Goal: Task Accomplishment & Management: Complete application form

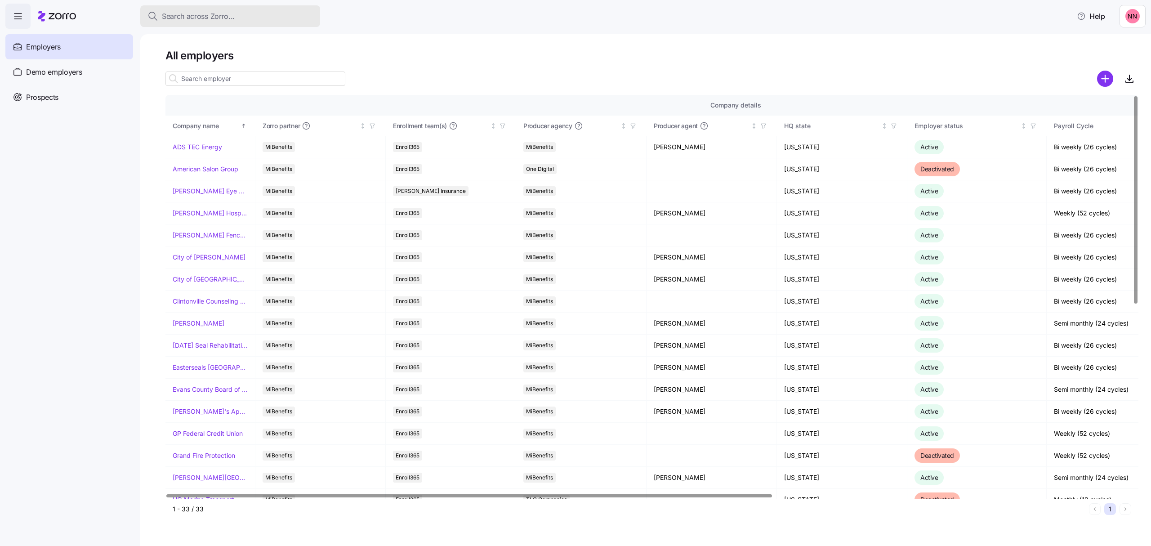
click at [259, 13] on div "Search across Zorro..." at bounding box center [231, 16] width 166 height 11
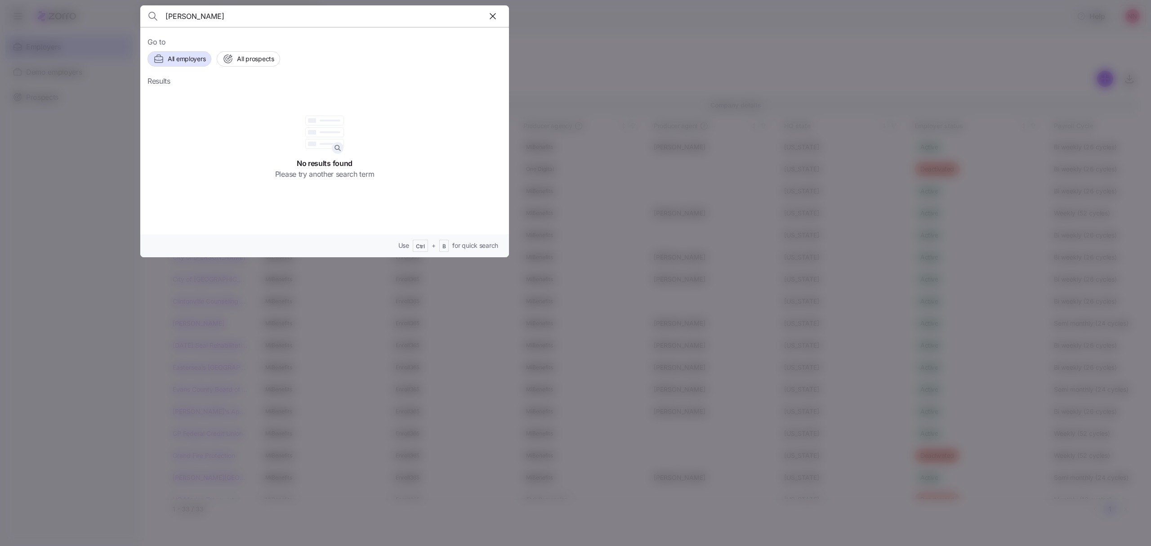
type input "[PERSON_NAME]"
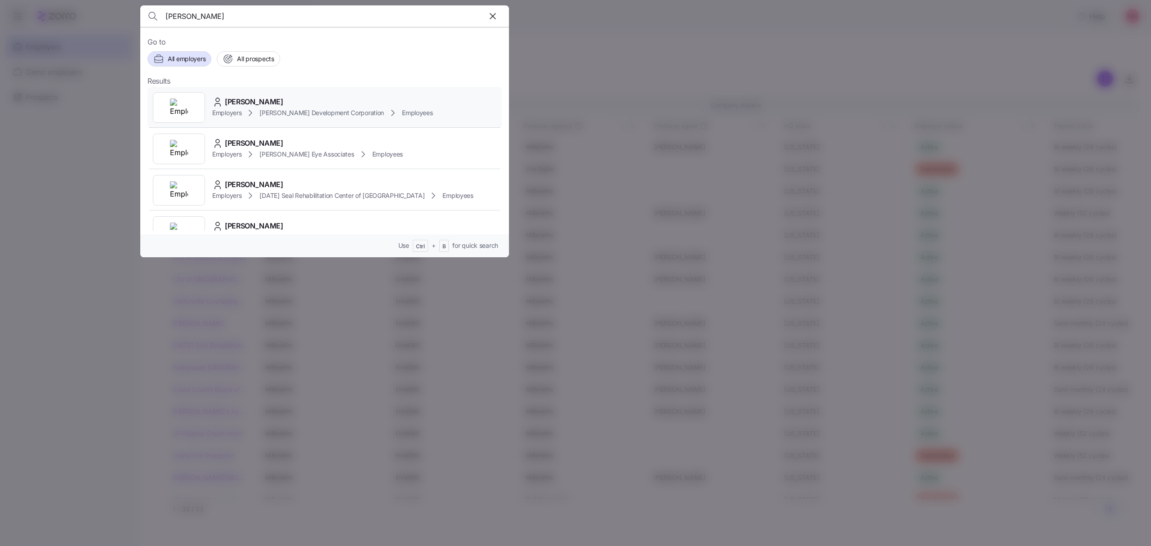
click at [269, 107] on div "[PERSON_NAME]" at bounding box center [322, 101] width 221 height 11
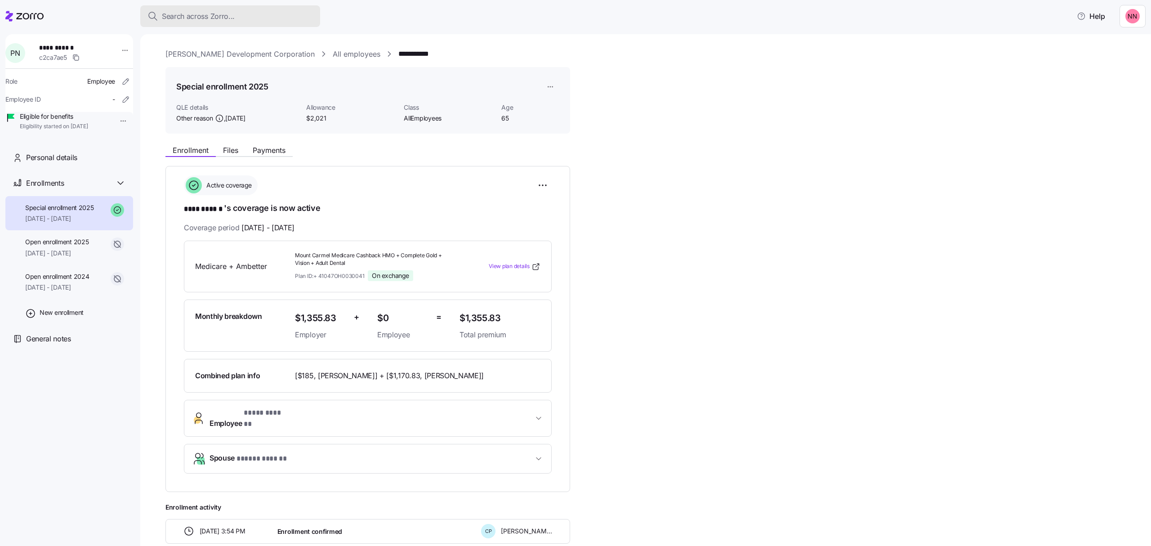
click at [202, 11] on span "Search across Zorro..." at bounding box center [198, 16] width 73 height 11
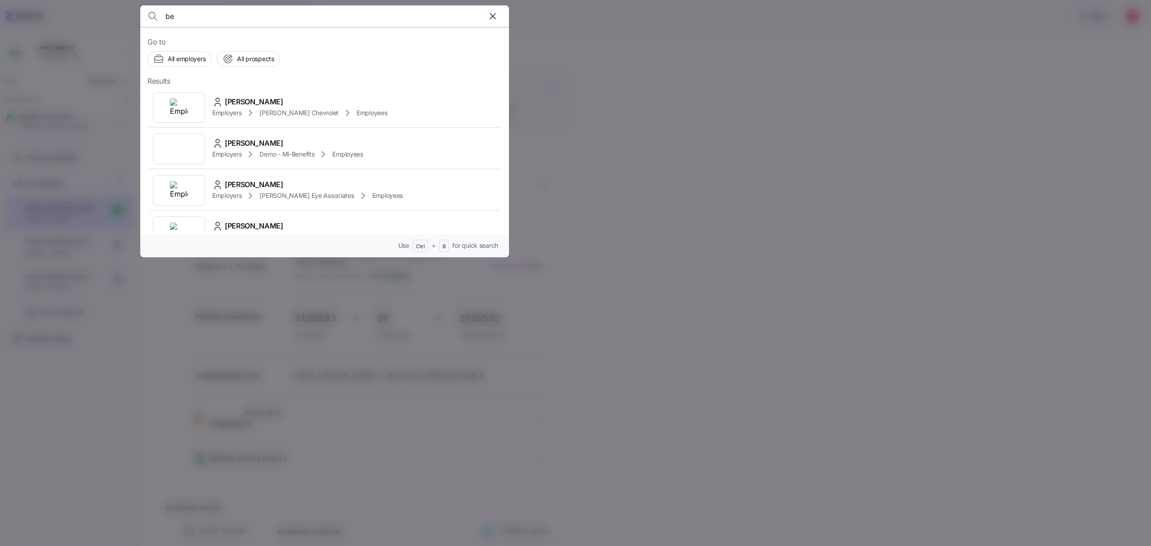
type input "b"
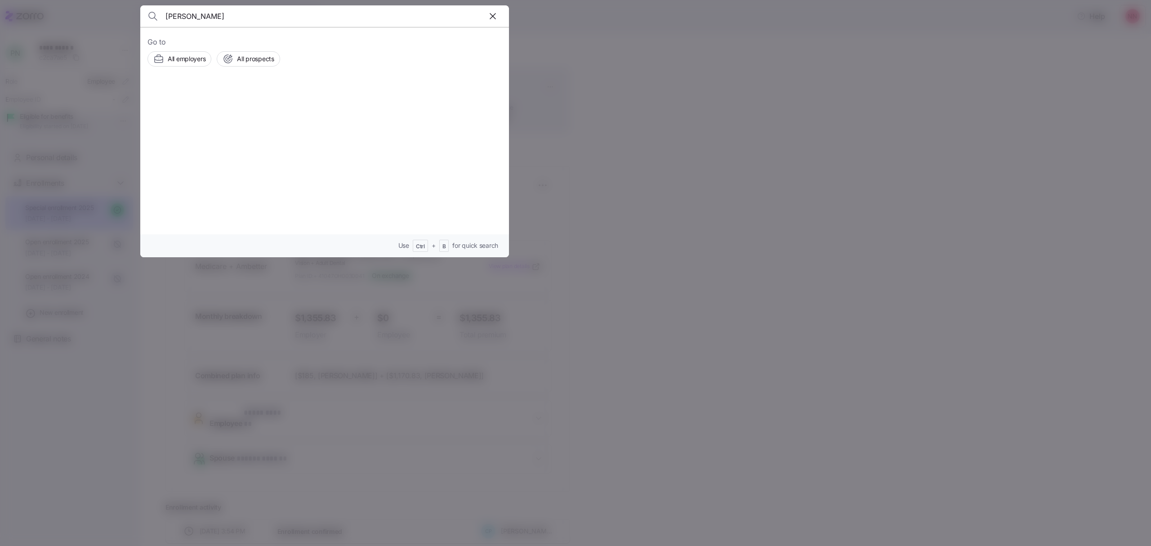
type input "[PERSON_NAME]"
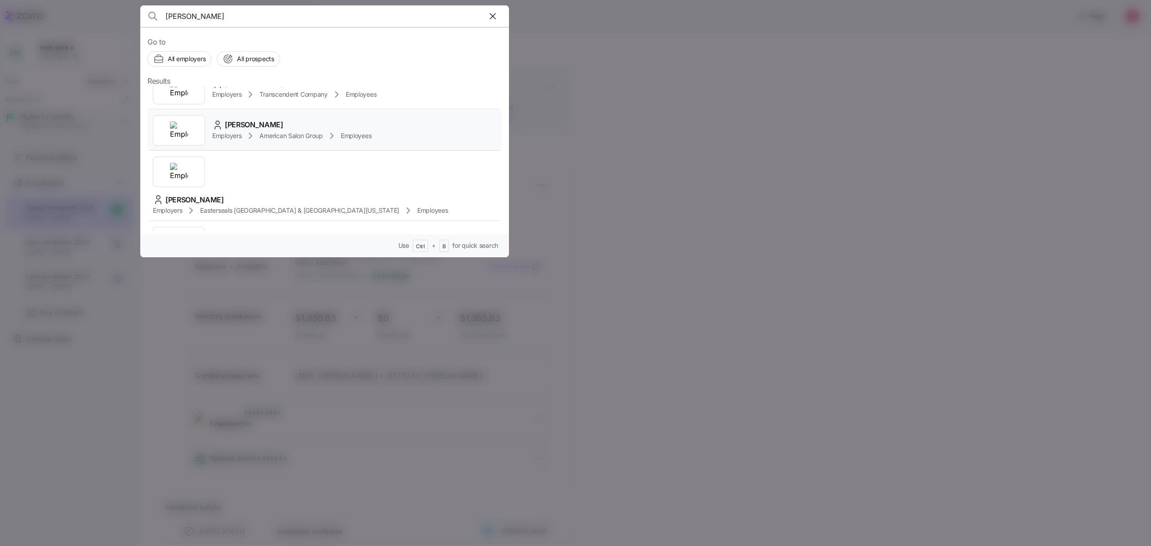
scroll to position [120, 0]
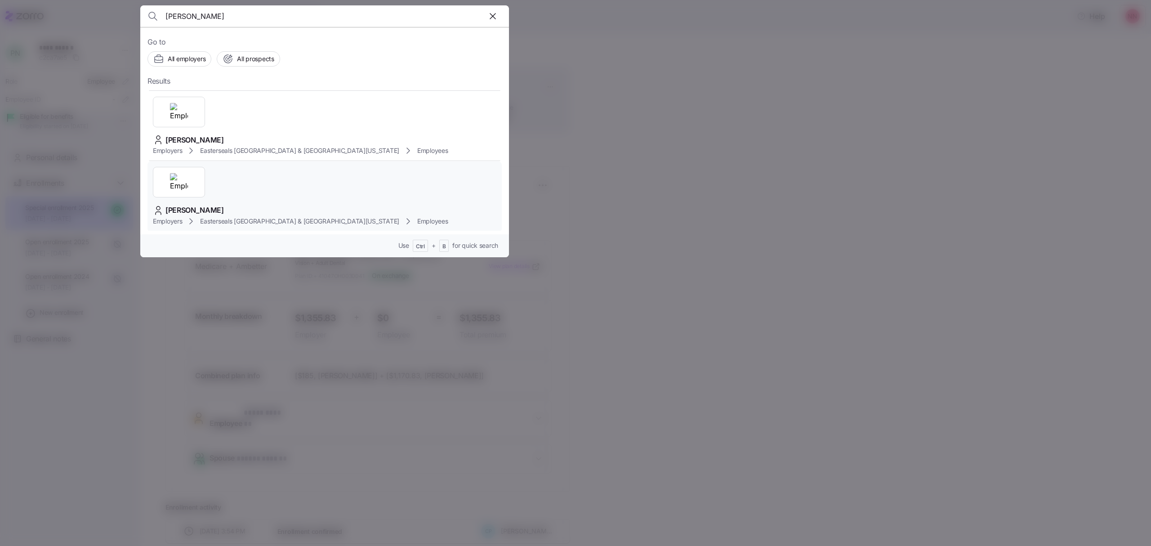
click at [277, 217] on span "Easterseals [GEOGRAPHIC_DATA] & [GEOGRAPHIC_DATA][US_STATE]" at bounding box center [299, 221] width 199 height 9
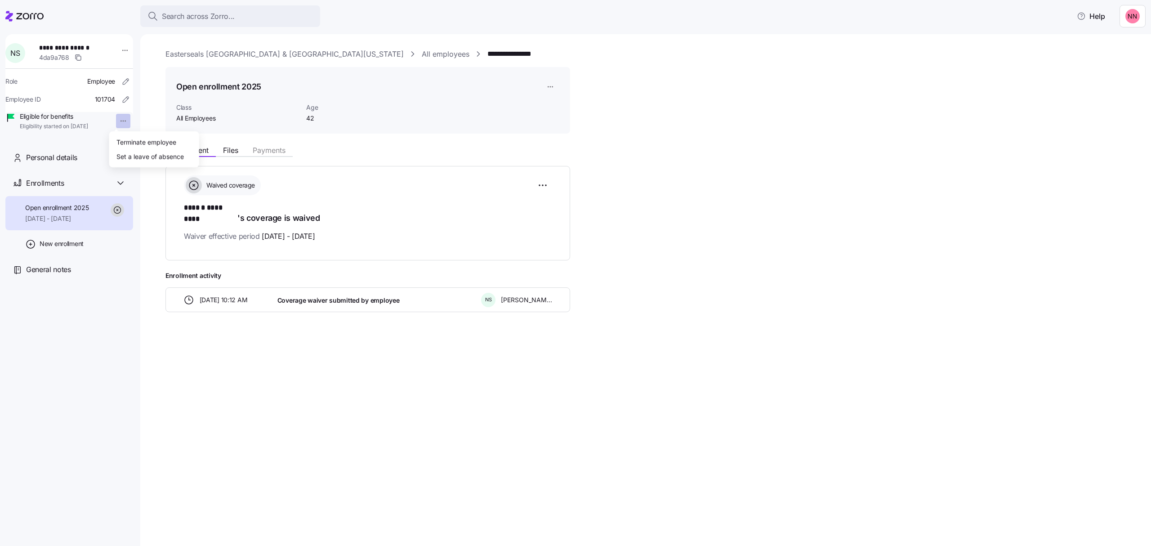
click at [118, 123] on html "**********" at bounding box center [575, 270] width 1151 height 541
click at [125, 139] on div "Terminate employee" at bounding box center [146, 142] width 60 height 10
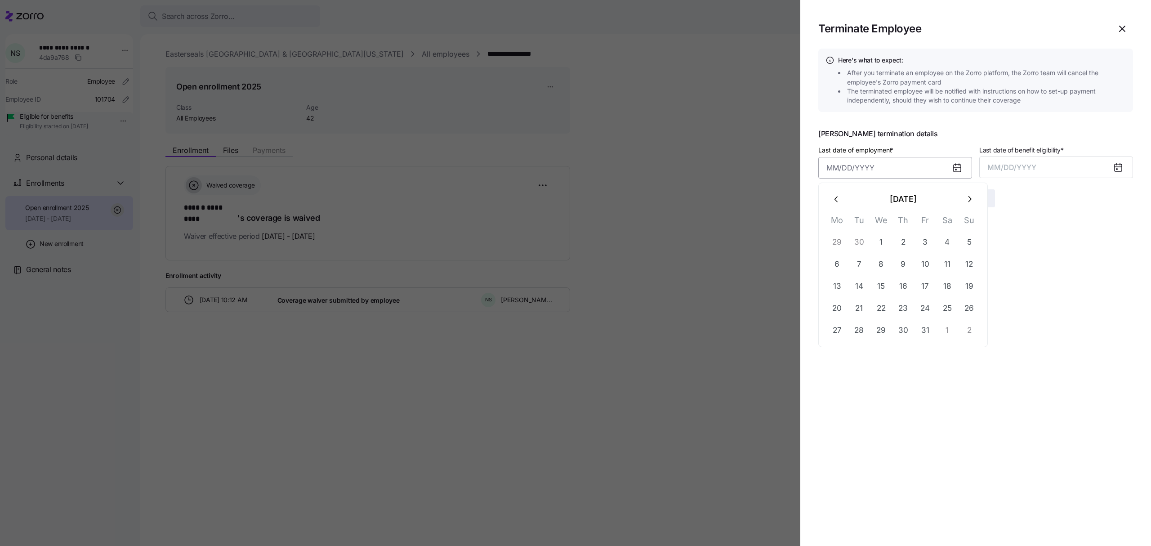
click at [767, 166] on input "Last date of employment *" at bounding box center [896, 168] width 154 height 22
click at [767, 241] on button "3" at bounding box center [926, 242] width 22 height 22
type input "[DATE]"
click at [767, 166] on span "MM/DD/YYYY" at bounding box center [1012, 167] width 49 height 9
click at [767, 290] on button "Oct" at bounding box center [1012, 290] width 51 height 22
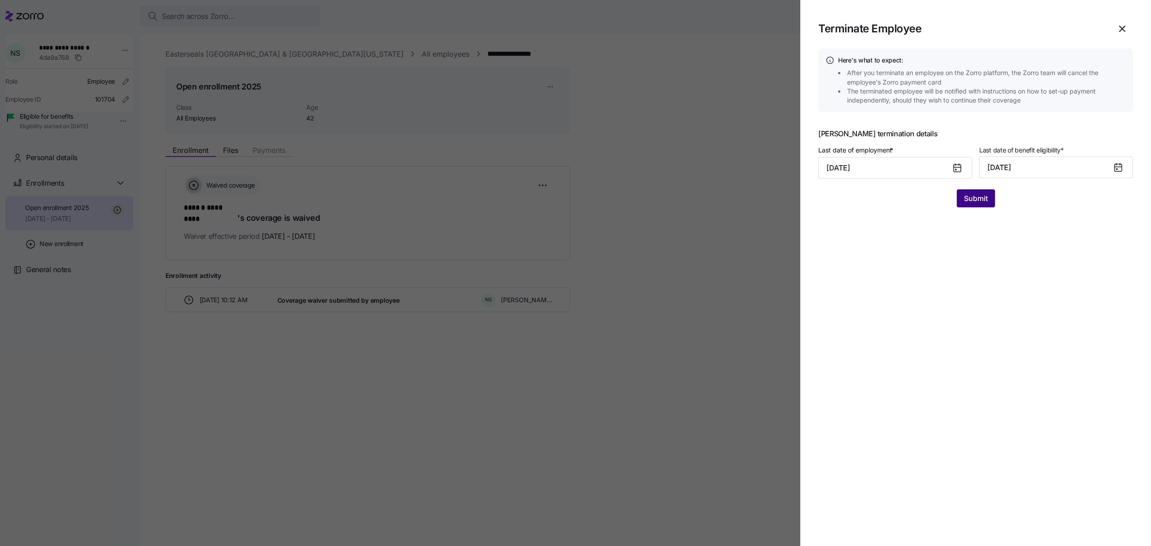
click at [767, 200] on span "Submit" at bounding box center [976, 198] width 24 height 11
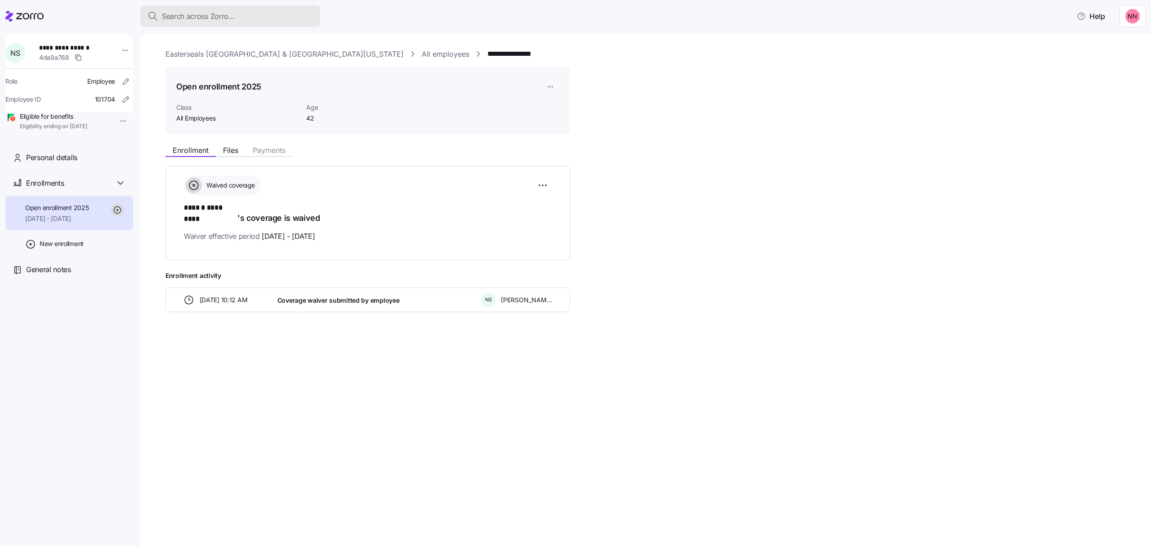
click at [227, 11] on span "Search across Zorro..." at bounding box center [198, 16] width 73 height 11
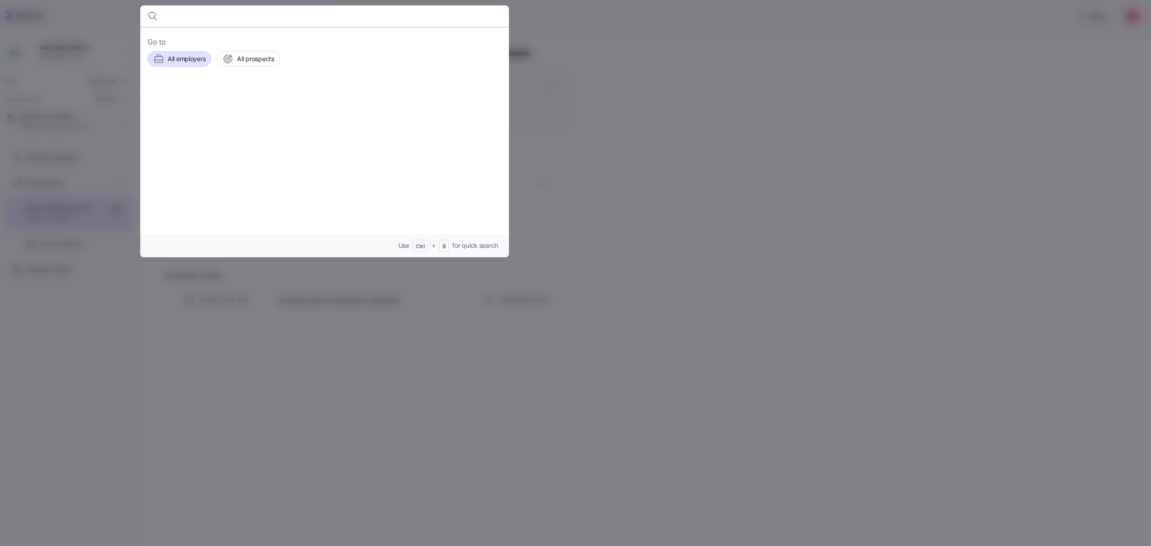
click at [188, 54] on span "All employers" at bounding box center [187, 58] width 38 height 9
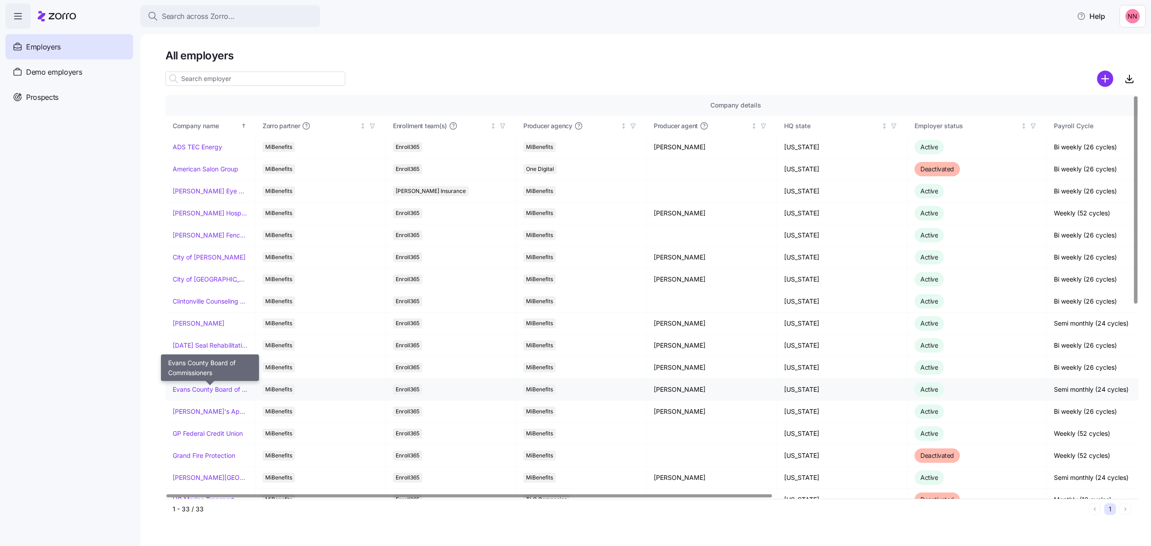
click at [216, 330] on link "Evans County Board of Commissioners" at bounding box center [210, 389] width 75 height 9
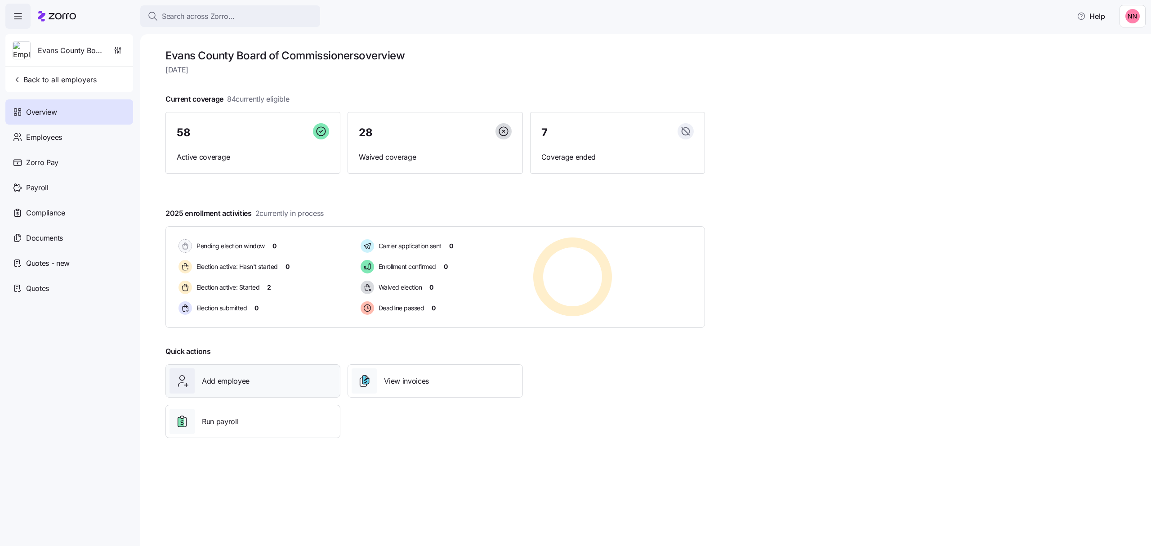
click at [272, 330] on div "Add employee" at bounding box center [253, 380] width 167 height 25
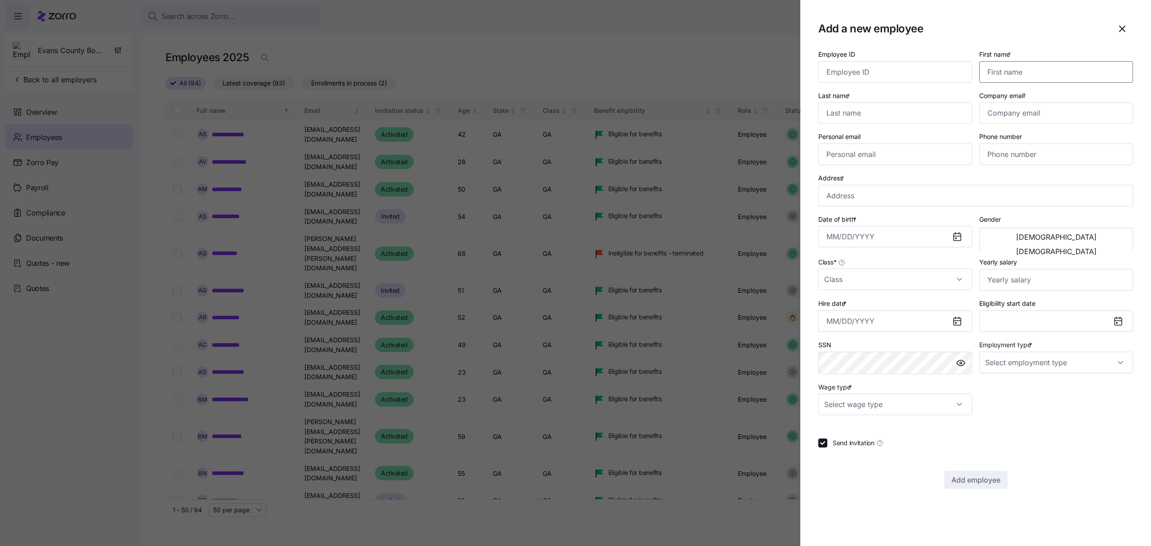
click at [767, 72] on input "First name *" at bounding box center [1057, 72] width 154 height 22
type input "[PERSON_NAME]"
click at [767, 116] on input "Company email *" at bounding box center [1057, 113] width 154 height 22
paste input "[EMAIL_ADDRESS][DOMAIN_NAME]"
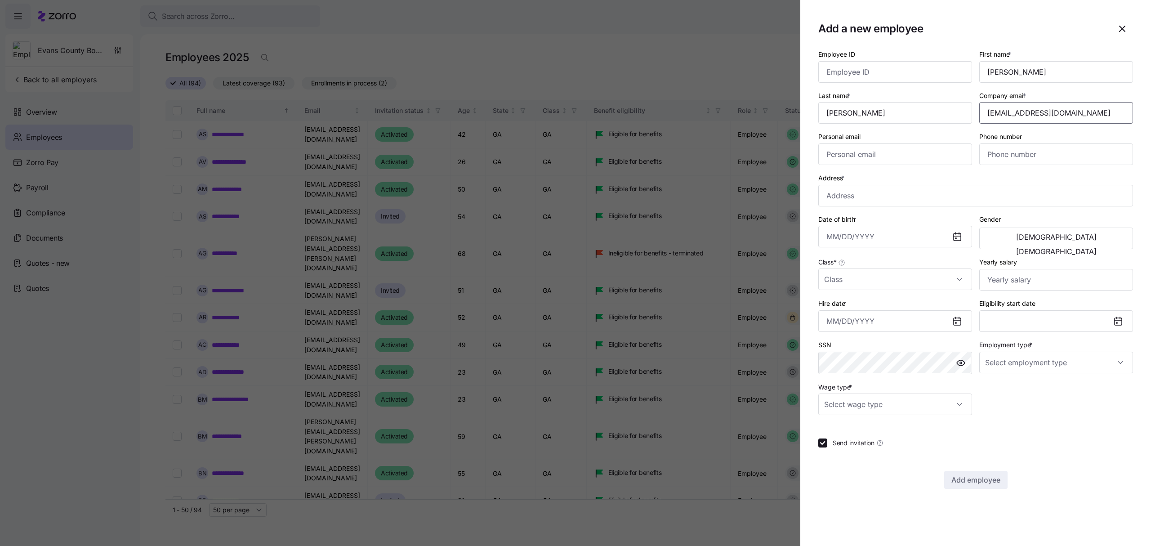
type input "[EMAIL_ADDRESS][DOMAIN_NAME]"
click at [767, 158] on input "Phone number" at bounding box center [1057, 154] width 154 height 22
paste input "[PHONE_NUMBER]"
type input "[PHONE_NUMBER]"
click at [767, 195] on input "Address *" at bounding box center [976, 196] width 315 height 22
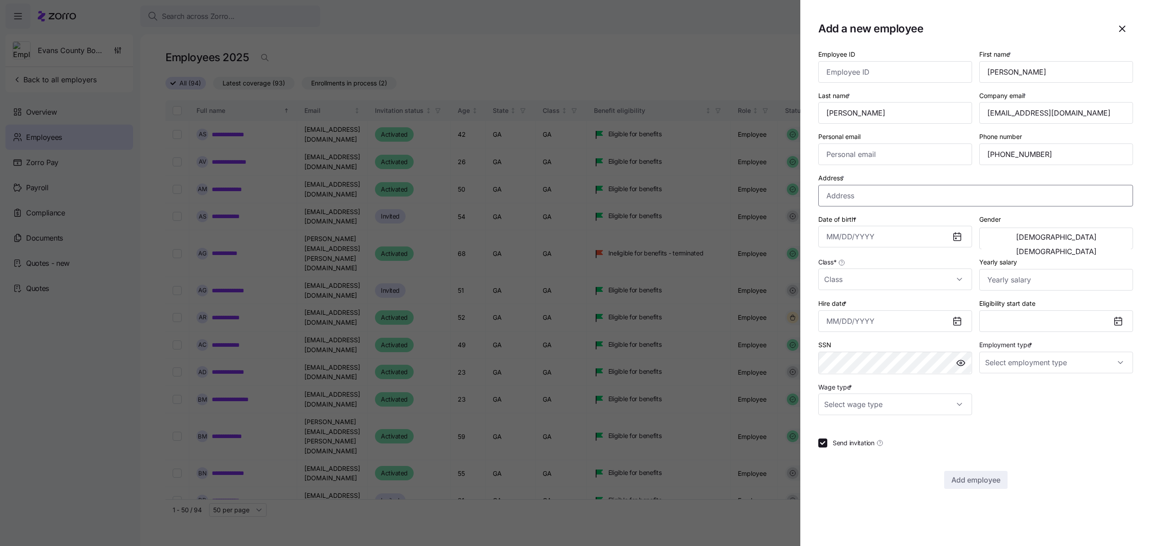
paste input "[STREET_ADDRESS][PERSON_NAME]"
type input "[STREET_ADDRESS][PERSON_NAME]"
click at [767, 234] on input "Date of birth *" at bounding box center [896, 237] width 154 height 22
paste input "[DATE]"
type input "[DATE]"
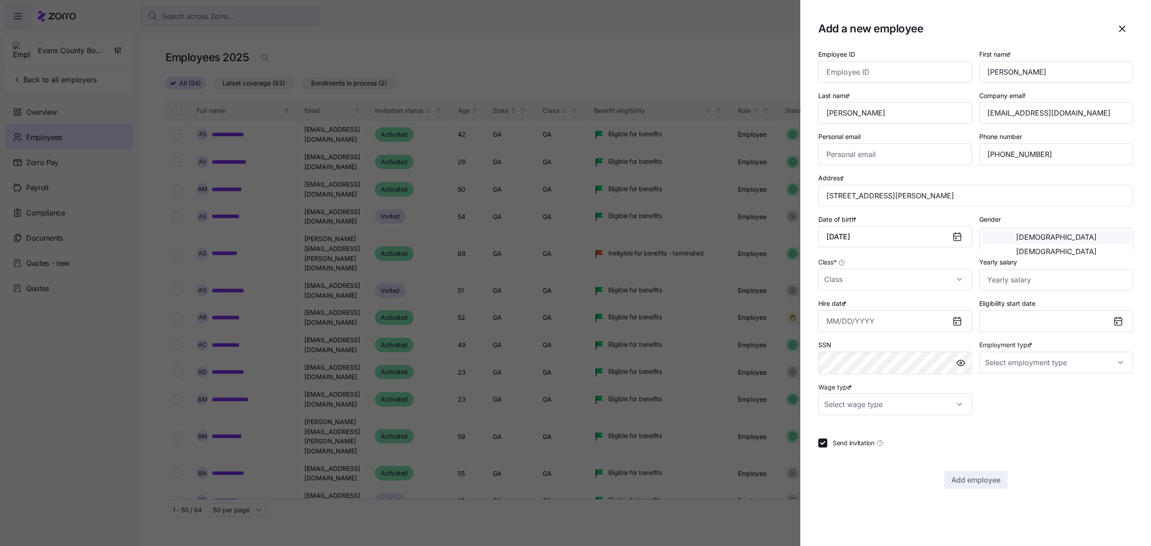
click at [767, 237] on span "[DEMOGRAPHIC_DATA]" at bounding box center [1057, 236] width 81 height 7
click at [767, 279] on input "Class *" at bounding box center [896, 280] width 154 height 22
click at [767, 305] on div "GA" at bounding box center [895, 308] width 147 height 19
type input "GA"
click at [767, 282] on input "Yearly salary" at bounding box center [1057, 280] width 154 height 22
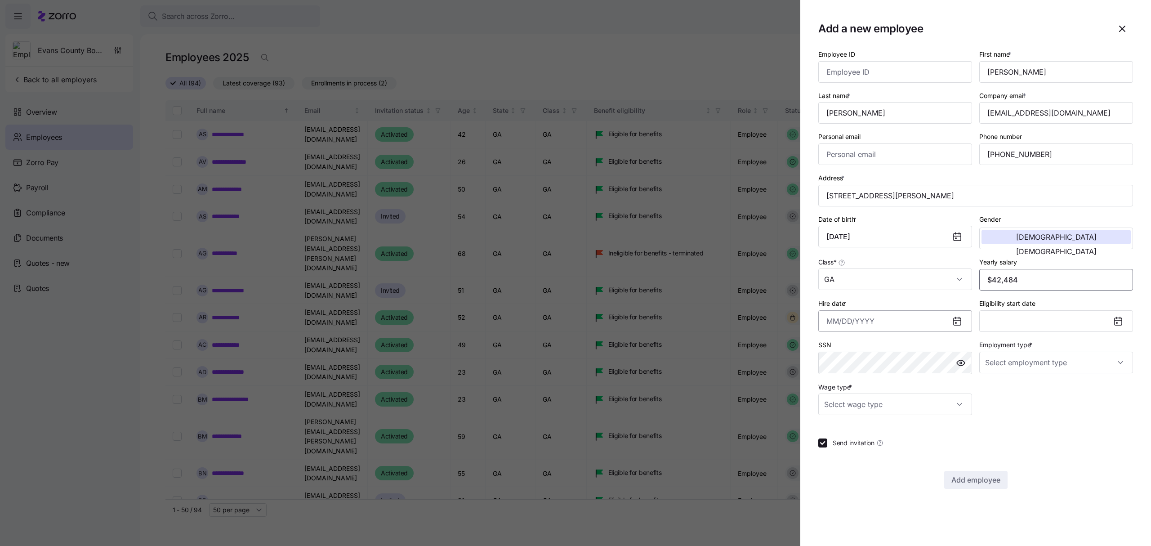
type input "$42,484"
click at [767, 322] on input "Hire date *" at bounding box center [896, 321] width 154 height 22
click at [767, 330] on button "1" at bounding box center [882, 397] width 22 height 22
type input "[DATE]"
click at [767, 330] on input "Employment type *" at bounding box center [1057, 363] width 154 height 22
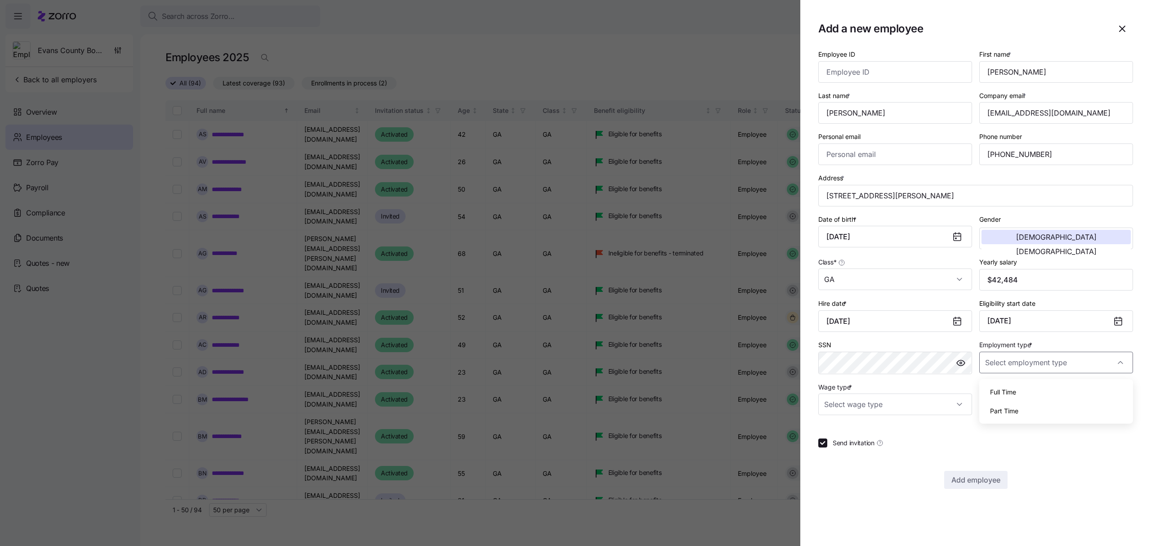
click at [767, 330] on span "Full Time" at bounding box center [1003, 392] width 26 height 10
type input "Full Time"
click at [767, 330] on input "Wage type *" at bounding box center [896, 405] width 154 height 22
click at [767, 330] on span "Hourly" at bounding box center [838, 453] width 19 height 10
type input "Hourly"
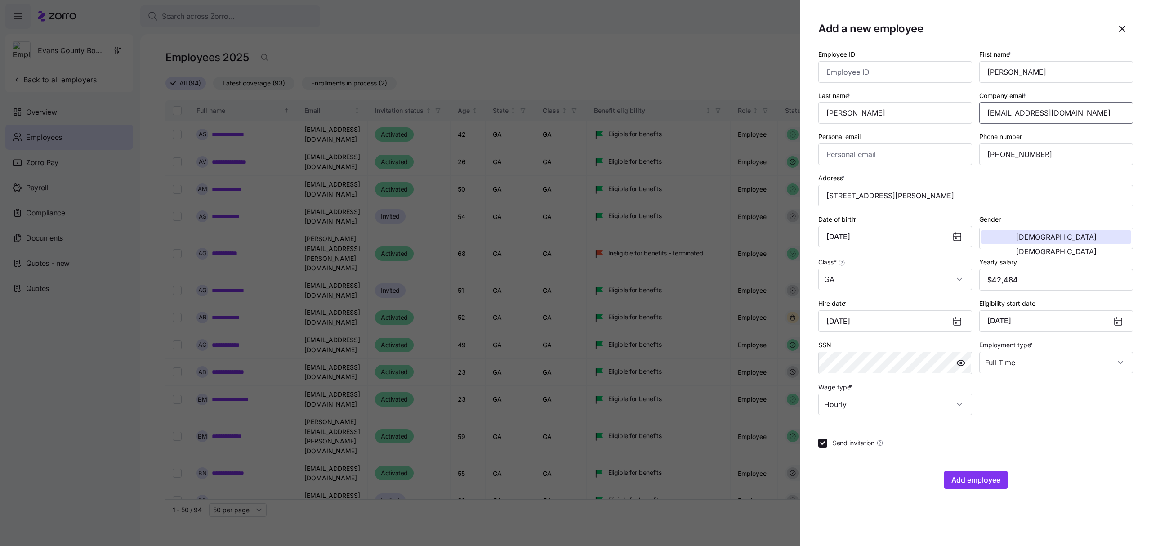
drag, startPoint x: 1089, startPoint y: 114, endPoint x: 976, endPoint y: 116, distance: 113.4
click at [767, 116] on div "Company email * [EMAIL_ADDRESS][DOMAIN_NAME]" at bounding box center [1056, 106] width 161 height 41
click at [767, 330] on span "Add employee" at bounding box center [976, 480] width 49 height 11
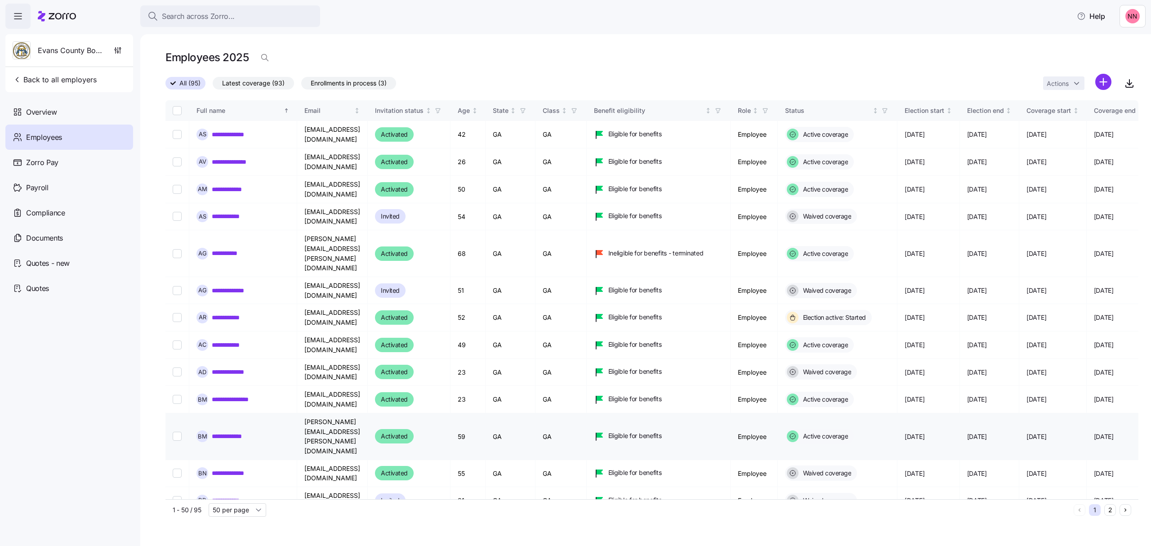
drag, startPoint x: 58, startPoint y: 77, endPoint x: 241, endPoint y: 383, distance: 356.2
click at [58, 77] on span "Back to all employers" at bounding box center [55, 79] width 84 height 11
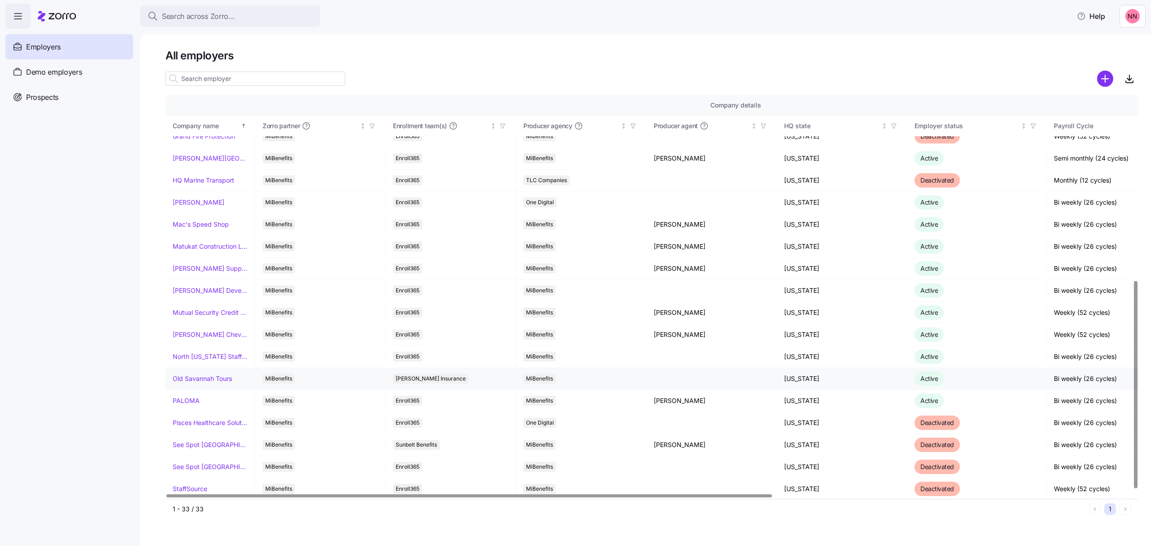
scroll to position [360, 0]
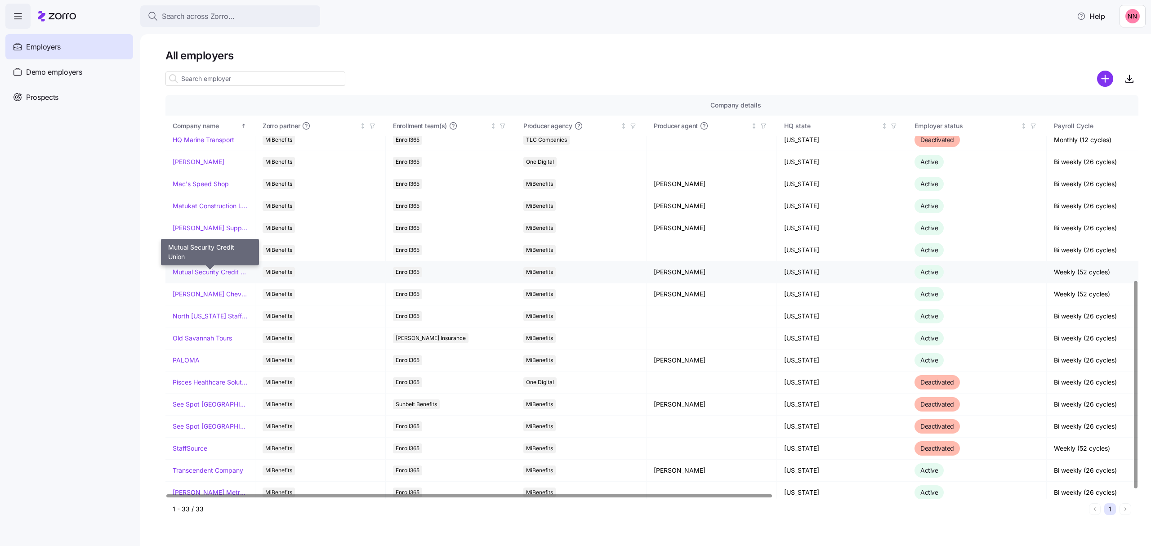
click at [190, 276] on link "Mutual Security Credit Union" at bounding box center [210, 272] width 75 height 9
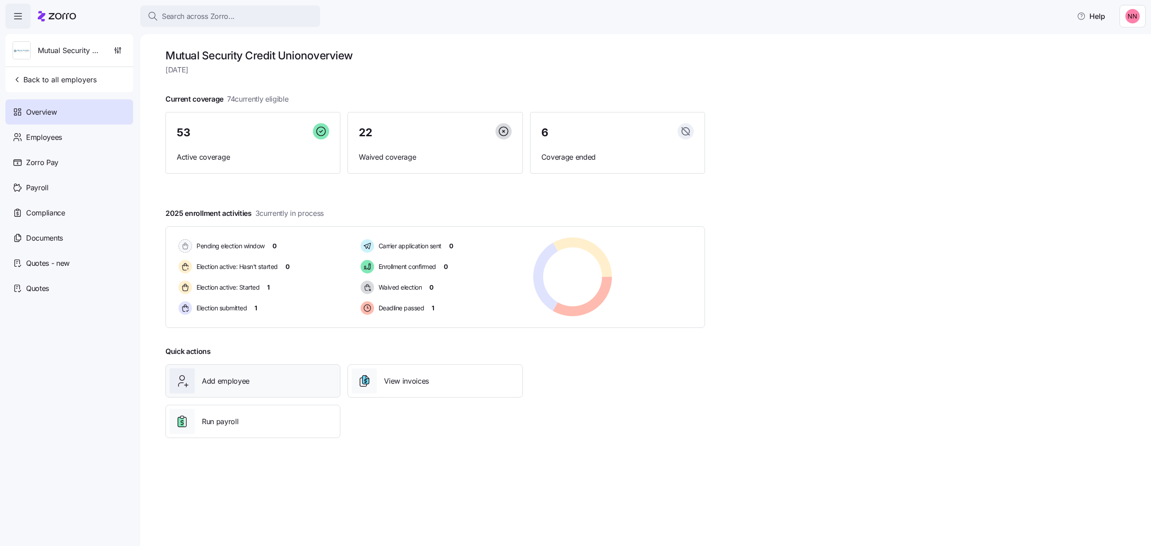
click at [242, 330] on span "Add employee" at bounding box center [226, 381] width 48 height 11
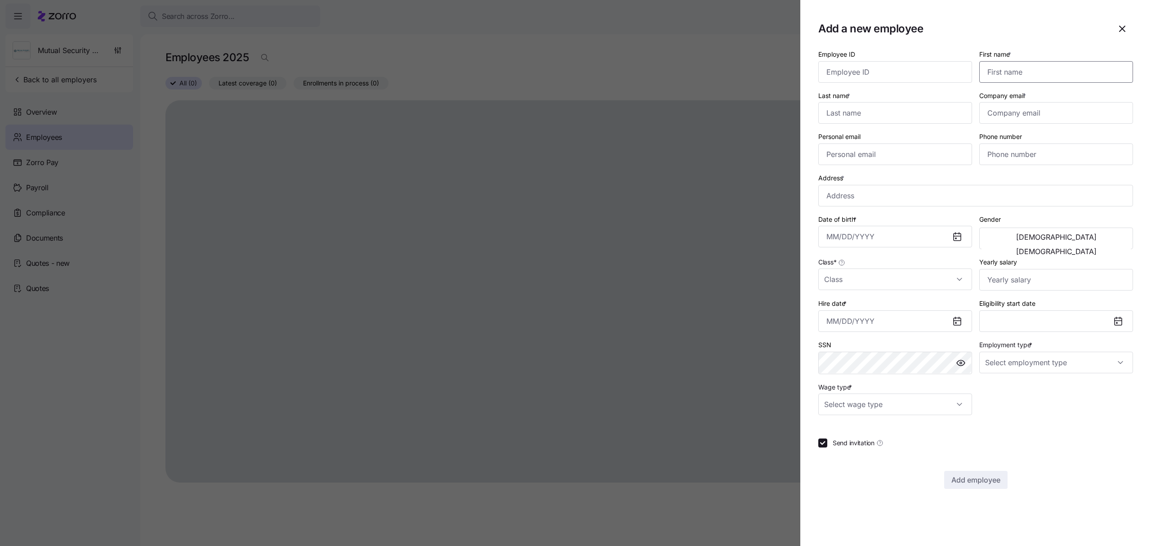
click at [767, 63] on input "First name *" at bounding box center [1057, 72] width 154 height 22
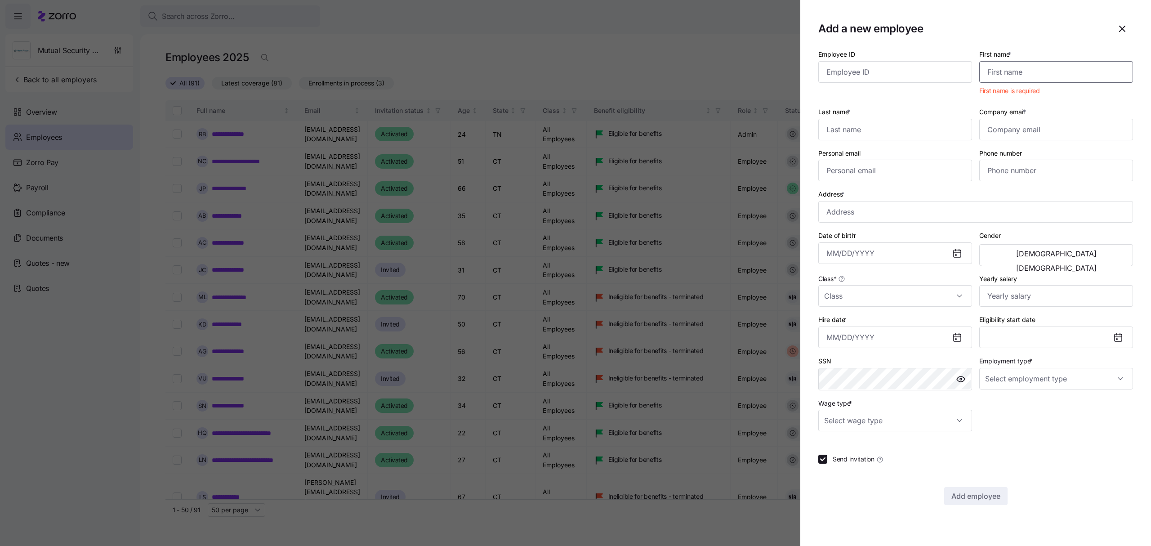
click at [767, 72] on input "First name *" at bounding box center [1057, 72] width 154 height 22
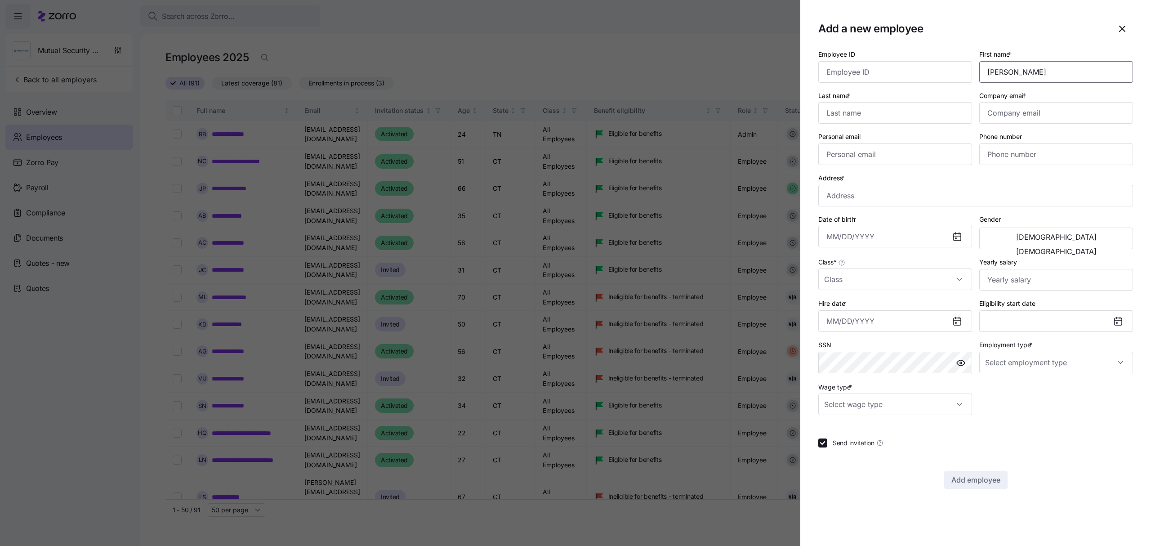
type input "[PERSON_NAME]"
click at [767, 114] on input "Company email *" at bounding box center [1057, 113] width 154 height 22
paste input "[EMAIL_ADDRESS][DOMAIN_NAME]"
type input "[EMAIL_ADDRESS][DOMAIN_NAME]"
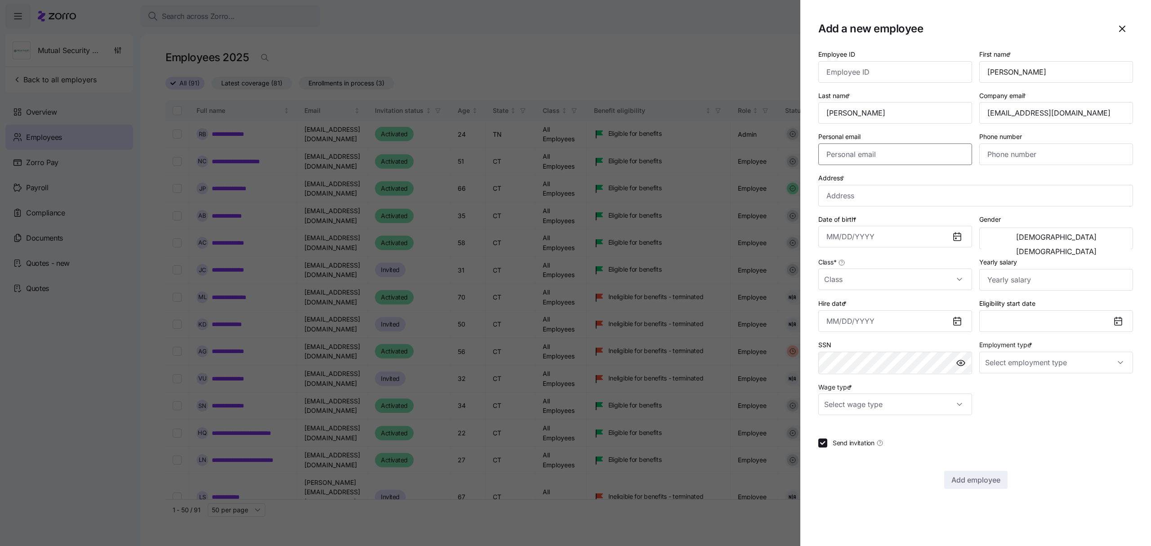
click at [767, 160] on input "Personal email" at bounding box center [896, 154] width 154 height 22
paste input "[EMAIL_ADDRESS][DOMAIN_NAME]"
type input "[EMAIL_ADDRESS][DOMAIN_NAME]"
click at [767, 158] on input "Phone number" at bounding box center [1057, 154] width 154 height 22
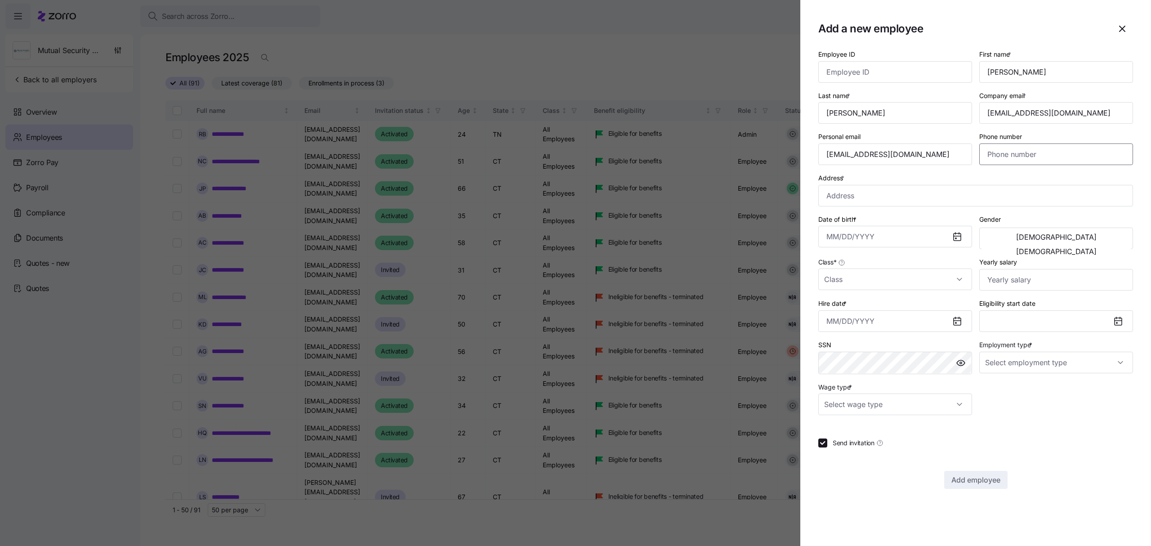
paste input "[PHONE_NUMBER]"
type input "[PHONE_NUMBER]"
click at [767, 189] on input "Address *" at bounding box center [976, 196] width 315 height 22
paste input "[STREET_ADDRESS]"
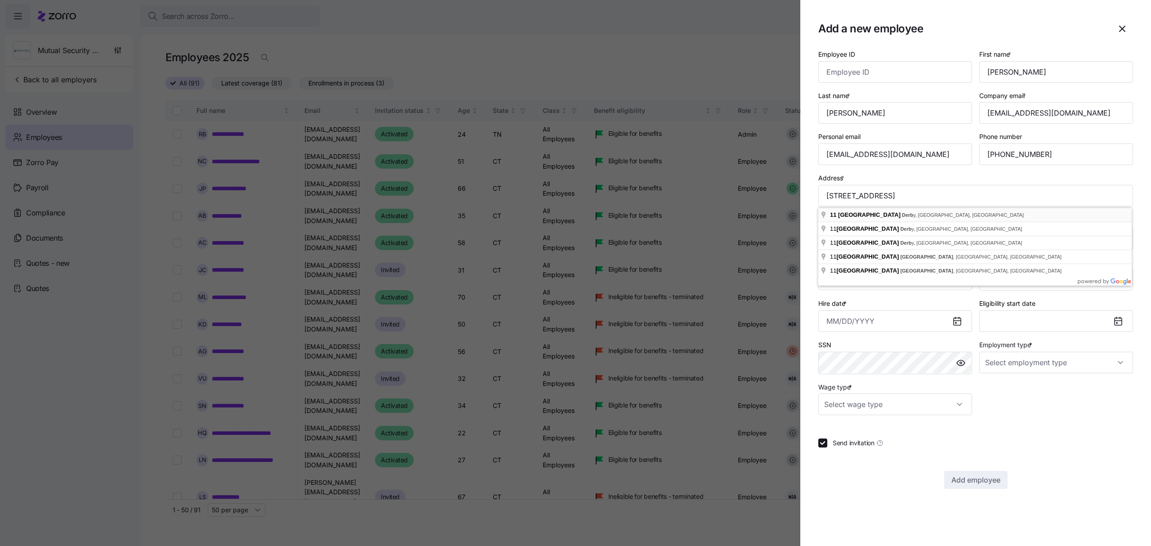
type input "[STREET_ADDRESS]"
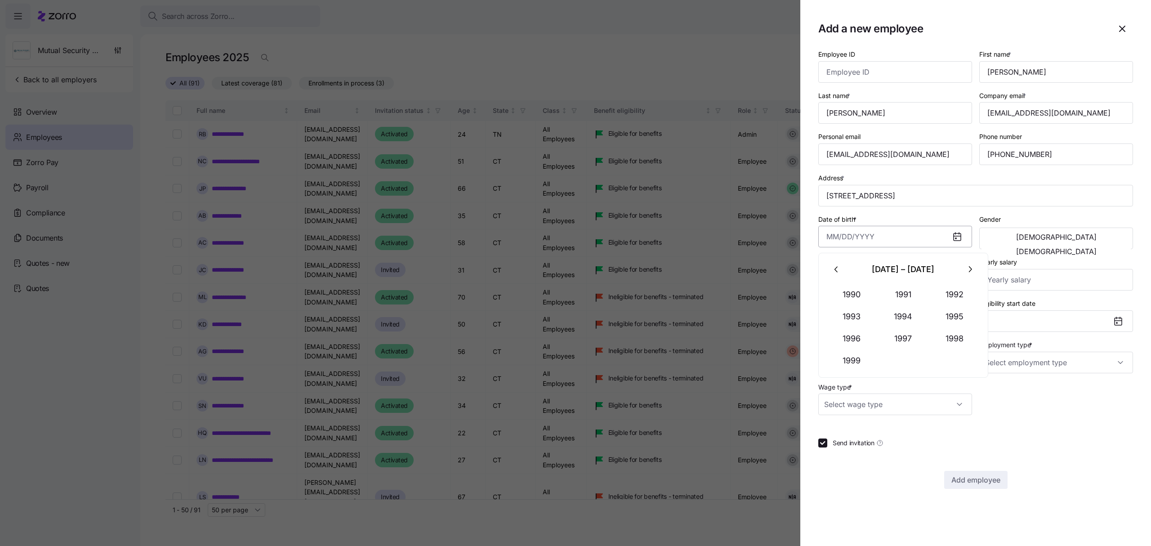
click at [767, 242] on input "Date of birth *" at bounding box center [896, 237] width 154 height 22
paste input "[DATE]"
type input "[DATE]"
click at [767, 236] on span "[DEMOGRAPHIC_DATA]" at bounding box center [1057, 236] width 81 height 7
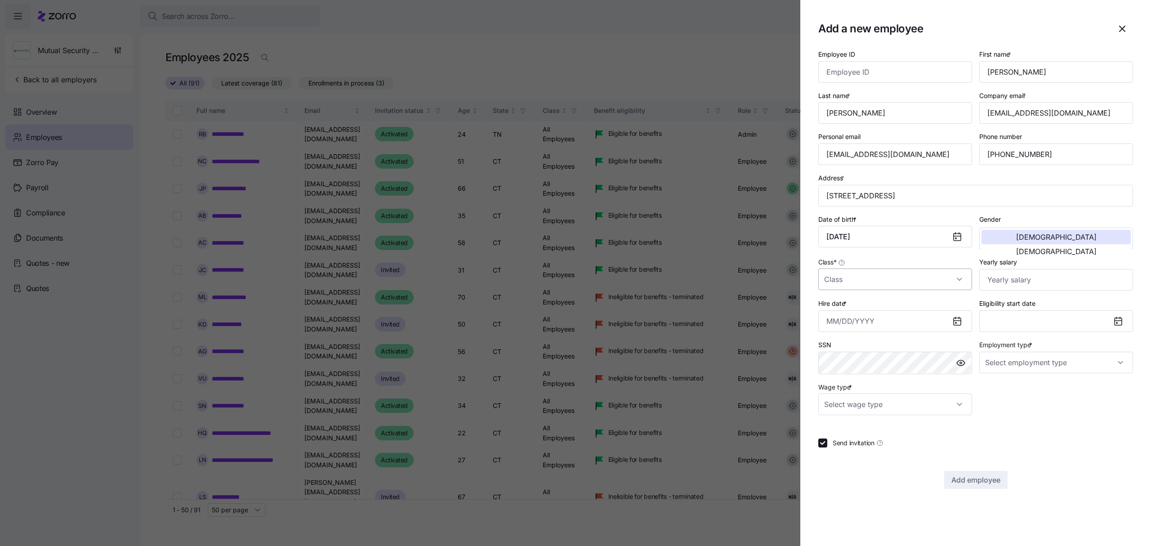
click at [767, 281] on input "Class *" at bounding box center [896, 280] width 154 height 22
click at [767, 305] on span "All Employees" at bounding box center [849, 308] width 41 height 10
type input "All Employees"
click at [767, 279] on input "Yearly salary" at bounding box center [1057, 280] width 154 height 22
type input "$42,900"
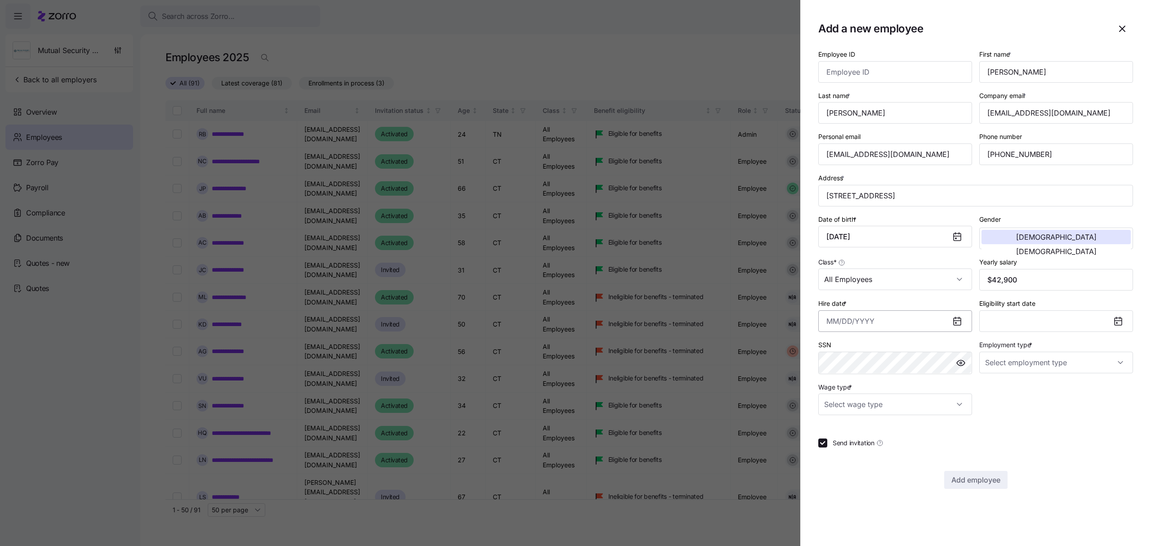
click at [767, 322] on input "Hire date *" at bounding box center [896, 321] width 154 height 22
paste input "[DATE]"
type input "[DATE]"
click at [767, 330] on div "Employee ID First name * [PERSON_NAME] Last name * [PERSON_NAME] Company email …" at bounding box center [976, 269] width 315 height 440
click at [767, 330] on input "Employment type *" at bounding box center [1057, 363] width 154 height 22
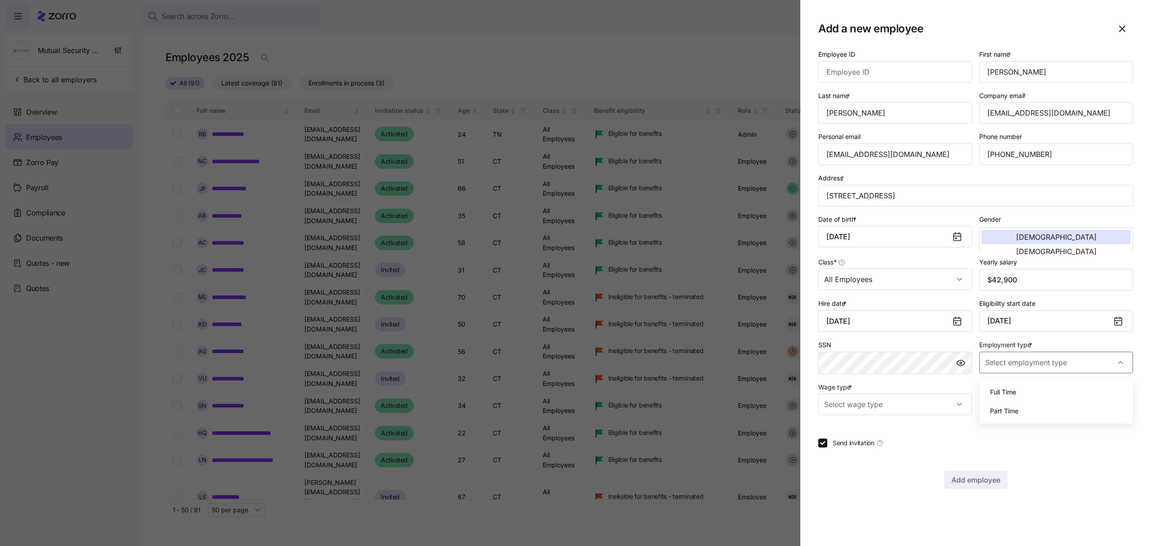
click at [767, 330] on span "Full Time" at bounding box center [1003, 392] width 26 height 10
type input "Full Time"
click at [767, 330] on input "Wage type *" at bounding box center [896, 405] width 154 height 22
click at [767, 330] on div "Hourly" at bounding box center [895, 453] width 147 height 19
type input "Hourly"
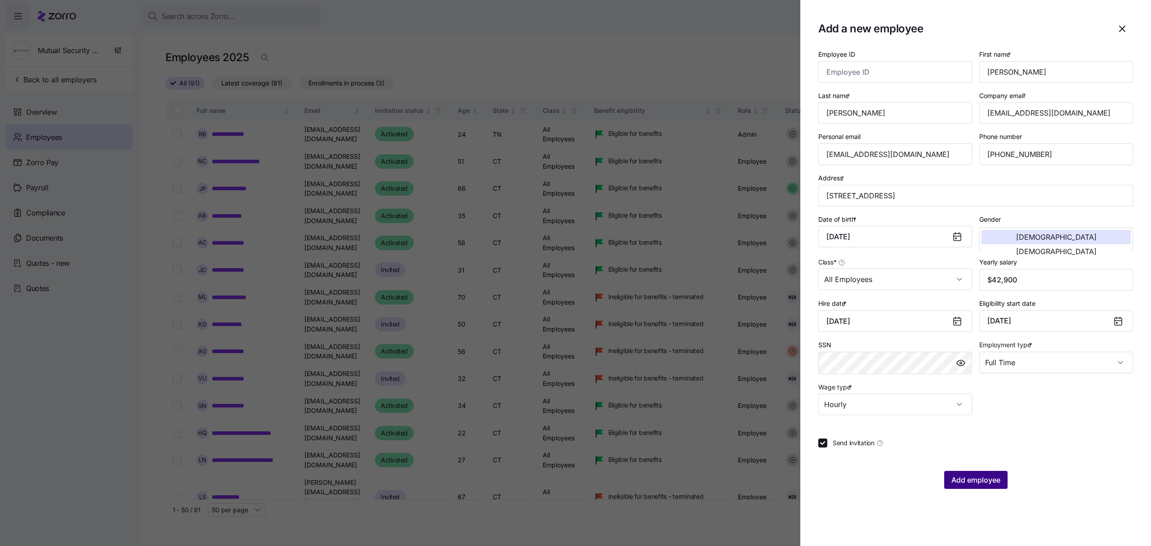
click at [767, 330] on button "Add employee" at bounding box center [976, 480] width 63 height 18
